Goal: Navigation & Orientation: Find specific page/section

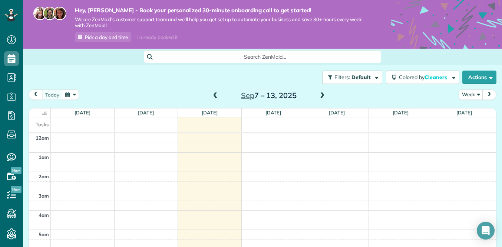
scroll to position [135, 0]
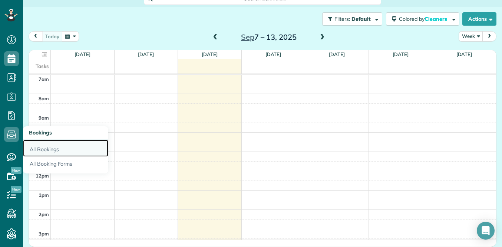
click at [56, 153] on link "All Bookings" at bounding box center [65, 147] width 85 height 17
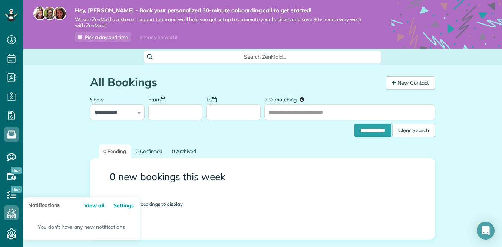
scroll to position [40, 0]
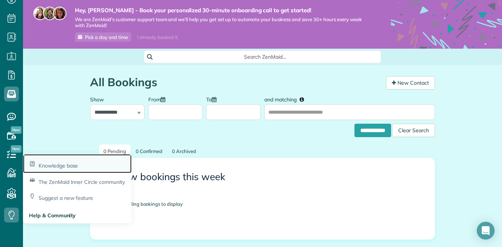
click at [67, 168] on span "Knowledge base" at bounding box center [58, 165] width 39 height 7
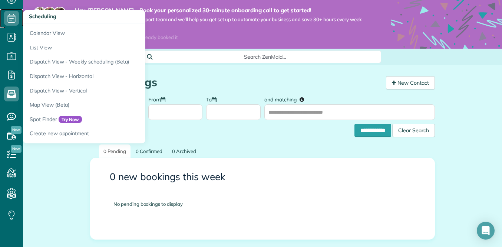
click at [13, 16] on icon at bounding box center [11, 18] width 15 height 15
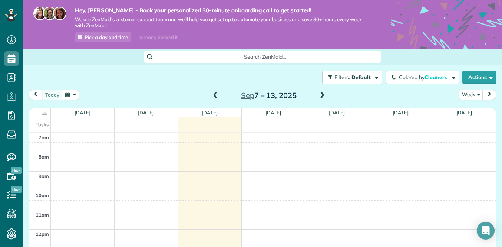
click at [161, 37] on div "I already booked it" at bounding box center [157, 37] width 49 height 9
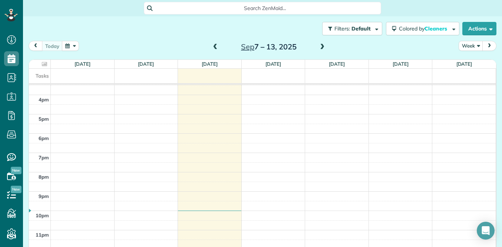
scroll to position [10, 0]
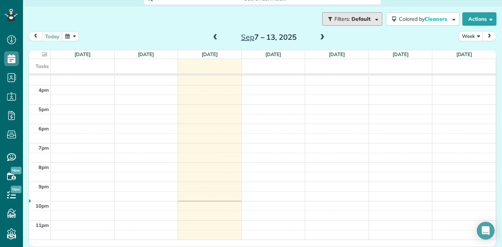
click at [371, 21] on span "Filters: Default" at bounding box center [353, 19] width 39 height 7
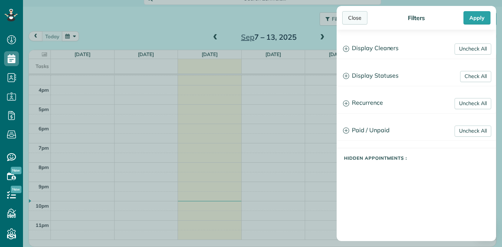
click at [354, 21] on div "Close" at bounding box center [354, 17] width 25 height 13
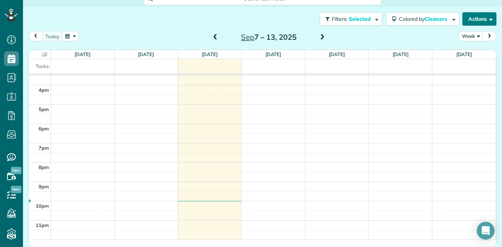
click at [483, 21] on button "Actions" at bounding box center [480, 18] width 34 height 13
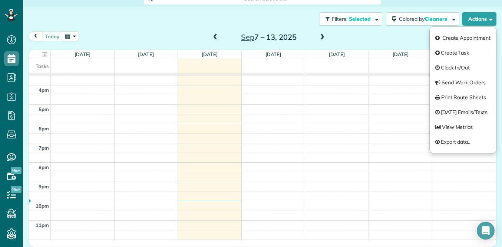
click at [417, 43] on div "today Week Sep 7 – 13, 2025" at bounding box center [263, 38] width 468 height 14
